Goal: Communication & Community: Answer question/provide support

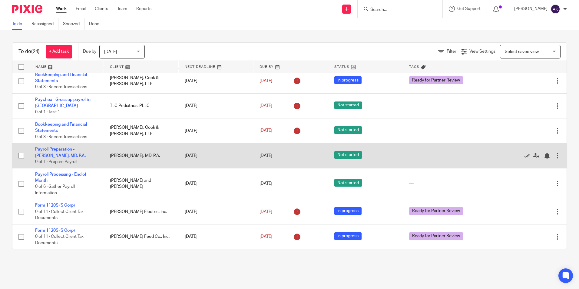
scroll to position [182, 0]
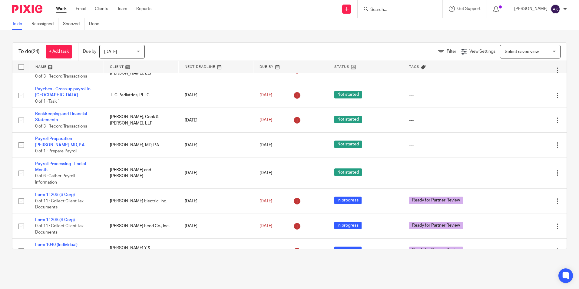
click at [408, 12] on input "Search" at bounding box center [397, 9] width 55 height 5
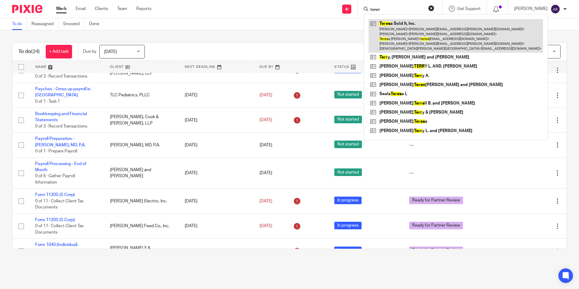
type input "terer"
click at [425, 34] on link at bounding box center [456, 36] width 174 height 34
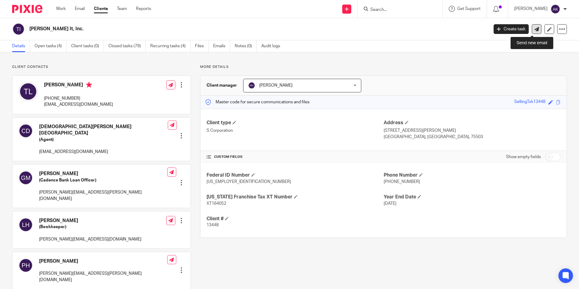
click at [535, 28] on icon at bounding box center [537, 29] width 5 height 5
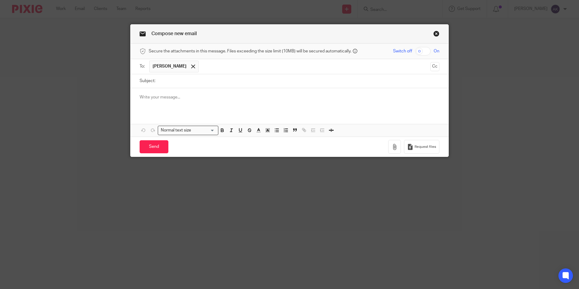
click at [419, 49] on input "checkbox" at bounding box center [422, 51] width 15 height 8
checkbox input "true"
click at [392, 150] on button "button" at bounding box center [394, 147] width 13 height 14
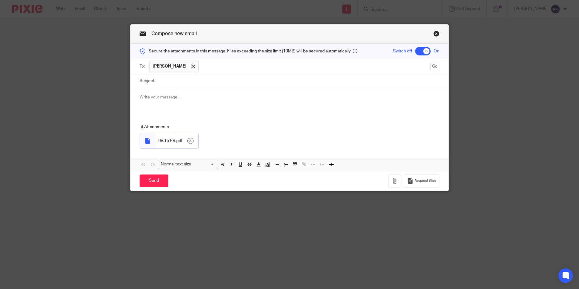
click at [177, 81] on input "Subject:" at bounding box center [298, 81] width 281 height 14
type input "8.15.25 Payroll"
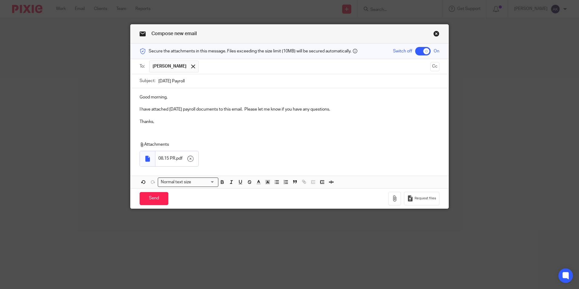
click at [147, 121] on p "Thanks," at bounding box center [290, 122] width 300 height 6
click at [167, 109] on p "I have attached 8.15.25 payroll documents to this email. Please let me know if …" at bounding box center [290, 109] width 300 height 6
click at [147, 197] on input "Send" at bounding box center [154, 198] width 29 height 13
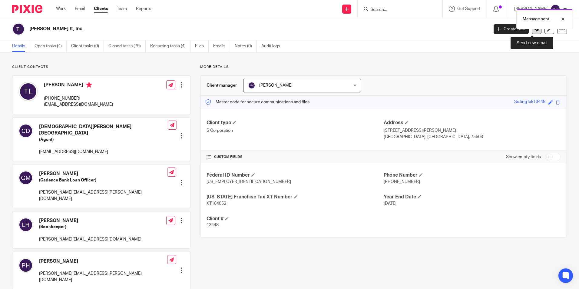
click at [533, 31] on link at bounding box center [537, 29] width 10 height 10
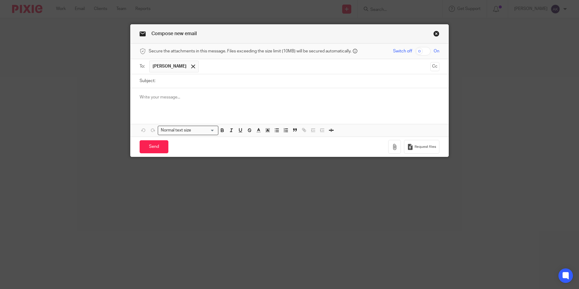
click at [418, 50] on input "checkbox" at bounding box center [422, 51] width 15 height 8
checkbox input "true"
click at [193, 81] on input "Subject:" at bounding box center [298, 81] width 281 height 14
type input "8.15.25 Payroll"
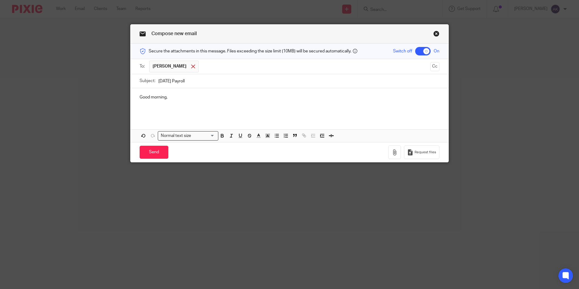
click at [190, 68] on div at bounding box center [193, 66] width 7 height 9
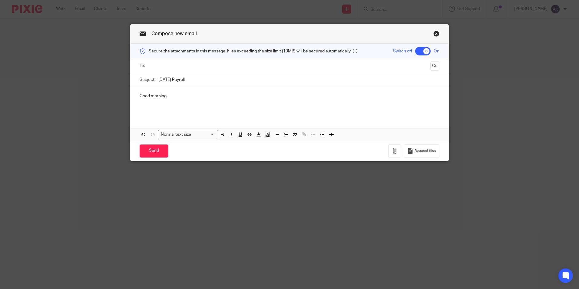
click at [198, 67] on input "text" at bounding box center [289, 65] width 277 height 7
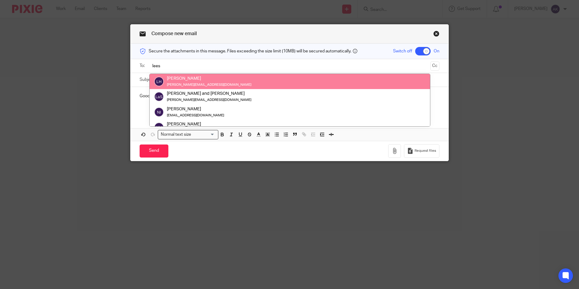
type input "lees"
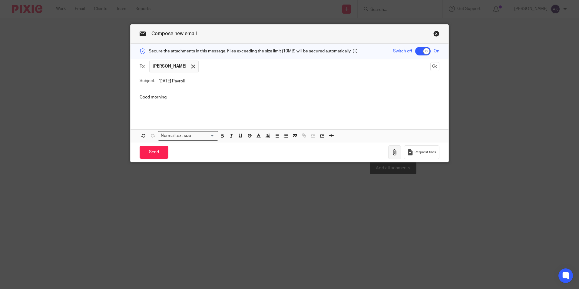
click at [396, 155] on icon "button" at bounding box center [395, 152] width 6 height 6
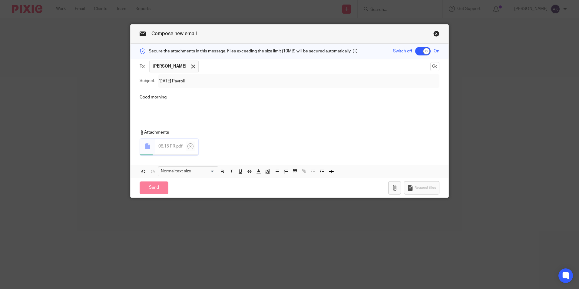
click at [164, 111] on p at bounding box center [290, 109] width 300 height 6
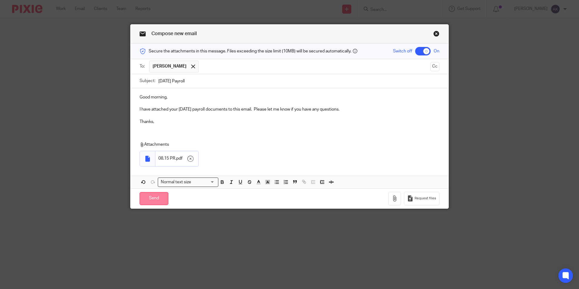
click at [156, 197] on input "Send" at bounding box center [154, 198] width 29 height 13
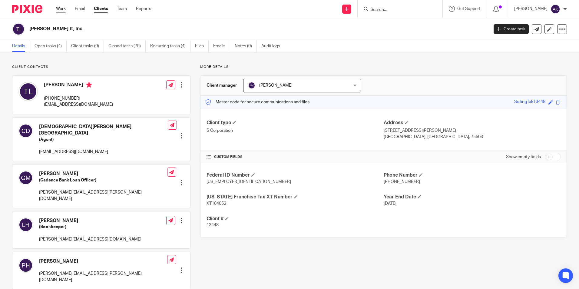
click at [64, 10] on link "Work" at bounding box center [61, 9] width 10 height 6
